Goal: Task Accomplishment & Management: Manage account settings

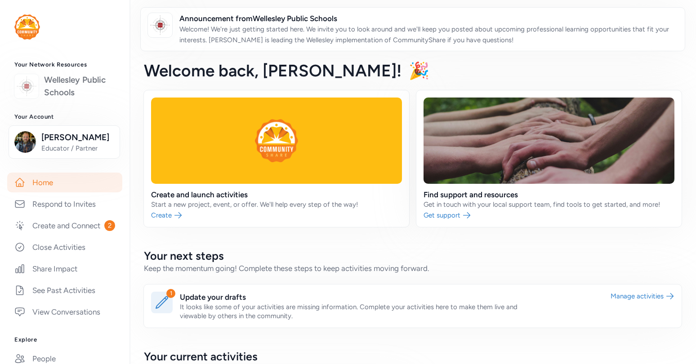
click at [49, 86] on link "Wellesley Public Schools" at bounding box center [79, 86] width 71 height 25
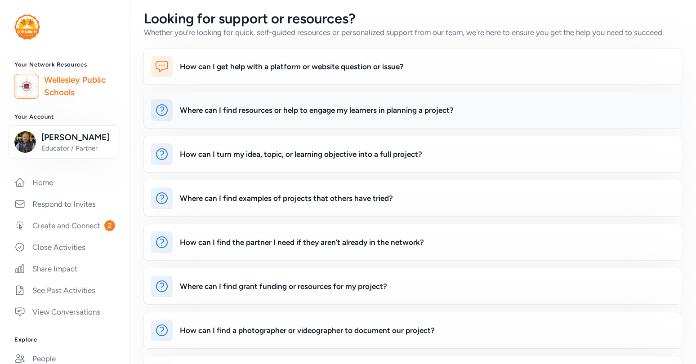
click at [221, 108] on div "Where can I find resources or help to engage my learners in planning a project?" at bounding box center [317, 110] width 274 height 11
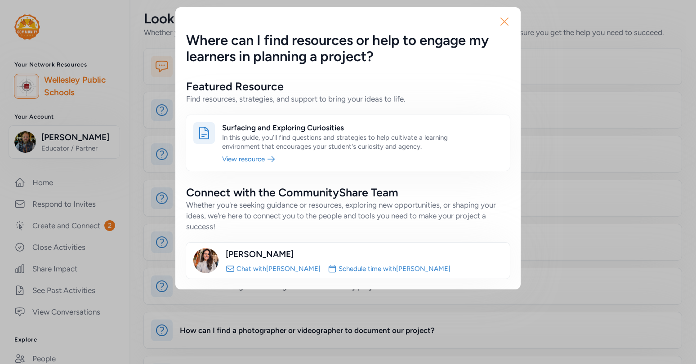
click at [503, 25] on icon "button" at bounding box center [504, 21] width 14 height 14
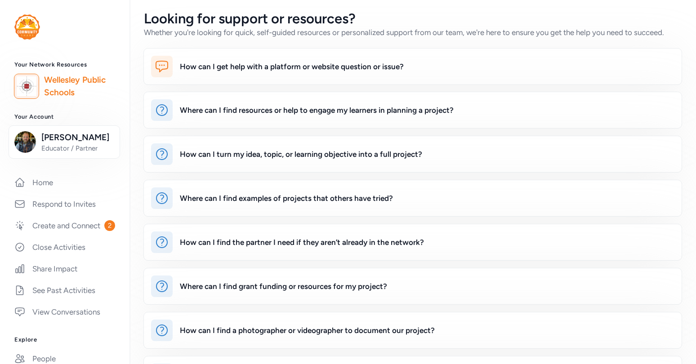
click at [62, 87] on link "Wellesley Public Schools" at bounding box center [79, 86] width 71 height 25
click at [24, 89] on img at bounding box center [27, 86] width 20 height 20
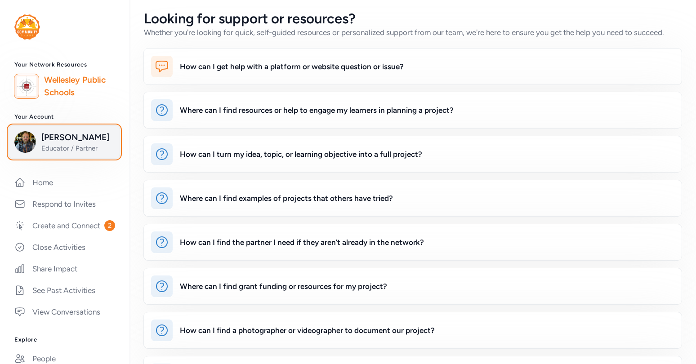
click at [38, 150] on div "Thom Henes Educator / Partner" at bounding box center [64, 142] width 100 height 22
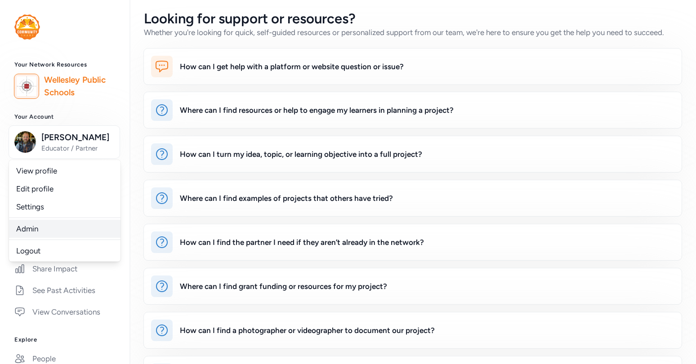
click at [40, 232] on link "Admin" at bounding box center [64, 229] width 111 height 18
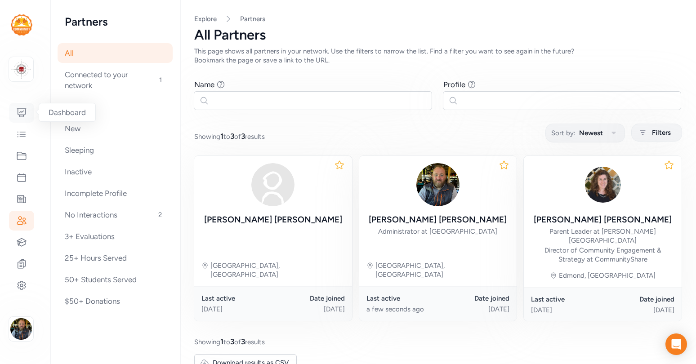
click at [20, 112] on icon at bounding box center [21, 112] width 11 height 11
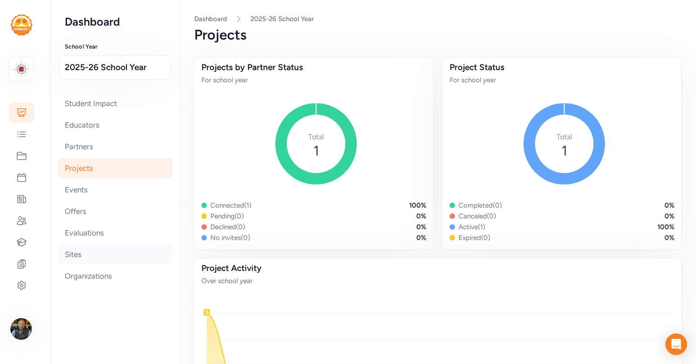
click at [63, 254] on div "Sites" at bounding box center [115, 255] width 115 height 20
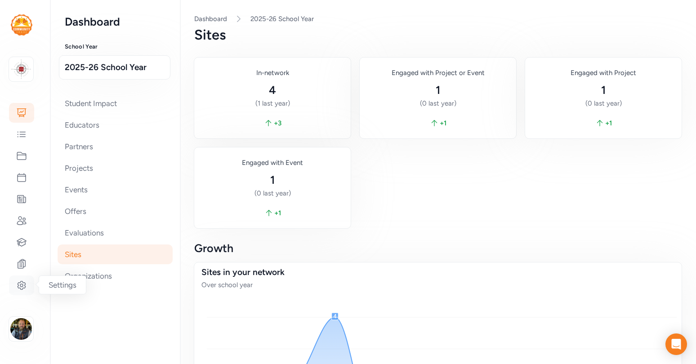
click at [18, 279] on div at bounding box center [21, 286] width 25 height 20
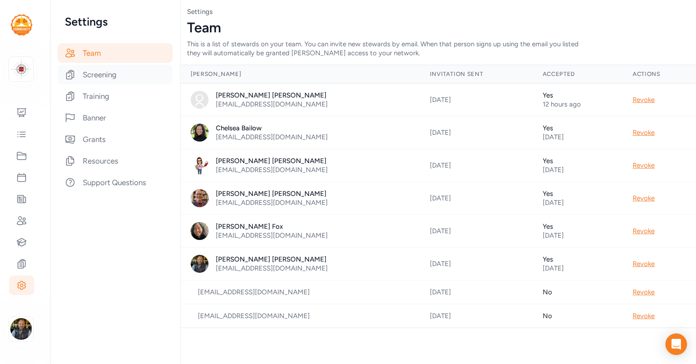
click at [94, 78] on div "Screening" at bounding box center [115, 75] width 115 height 20
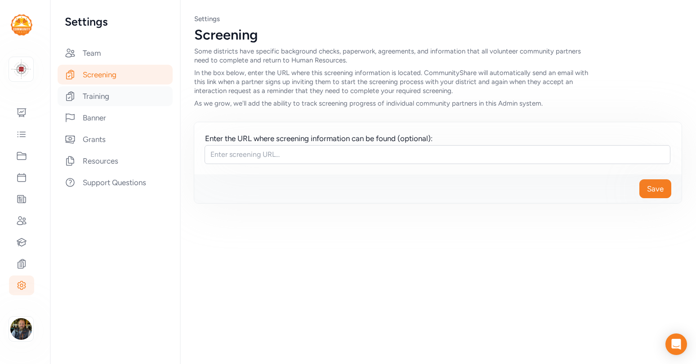
click at [94, 98] on div "Training" at bounding box center [115, 96] width 115 height 20
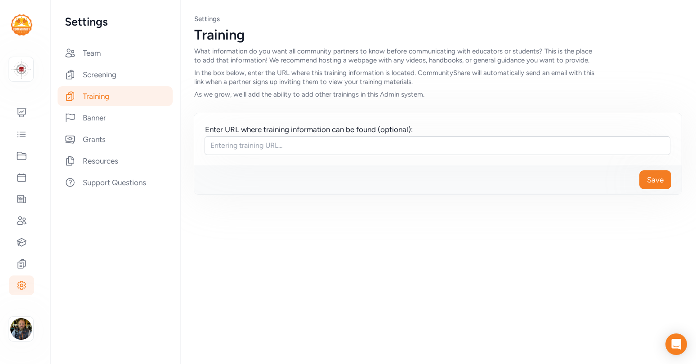
click at [89, 129] on div "Team Screening Training Banner Grants Resources Support Questions" at bounding box center [115, 117] width 101 height 149
click at [91, 120] on div "Banner" at bounding box center [115, 118] width 115 height 20
